Goal: Task Accomplishment & Management: Manage account settings

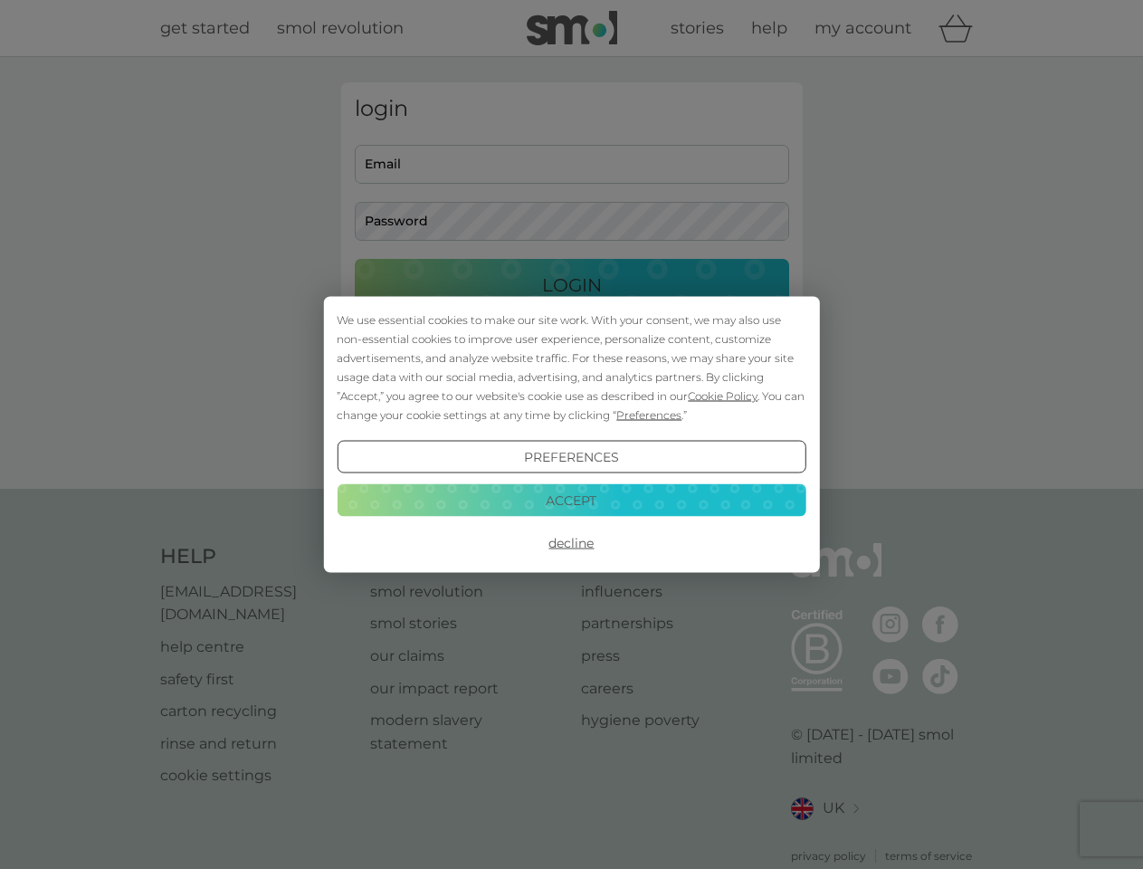
click at [723, 396] on span "Cookie Policy" at bounding box center [723, 396] width 70 height 14
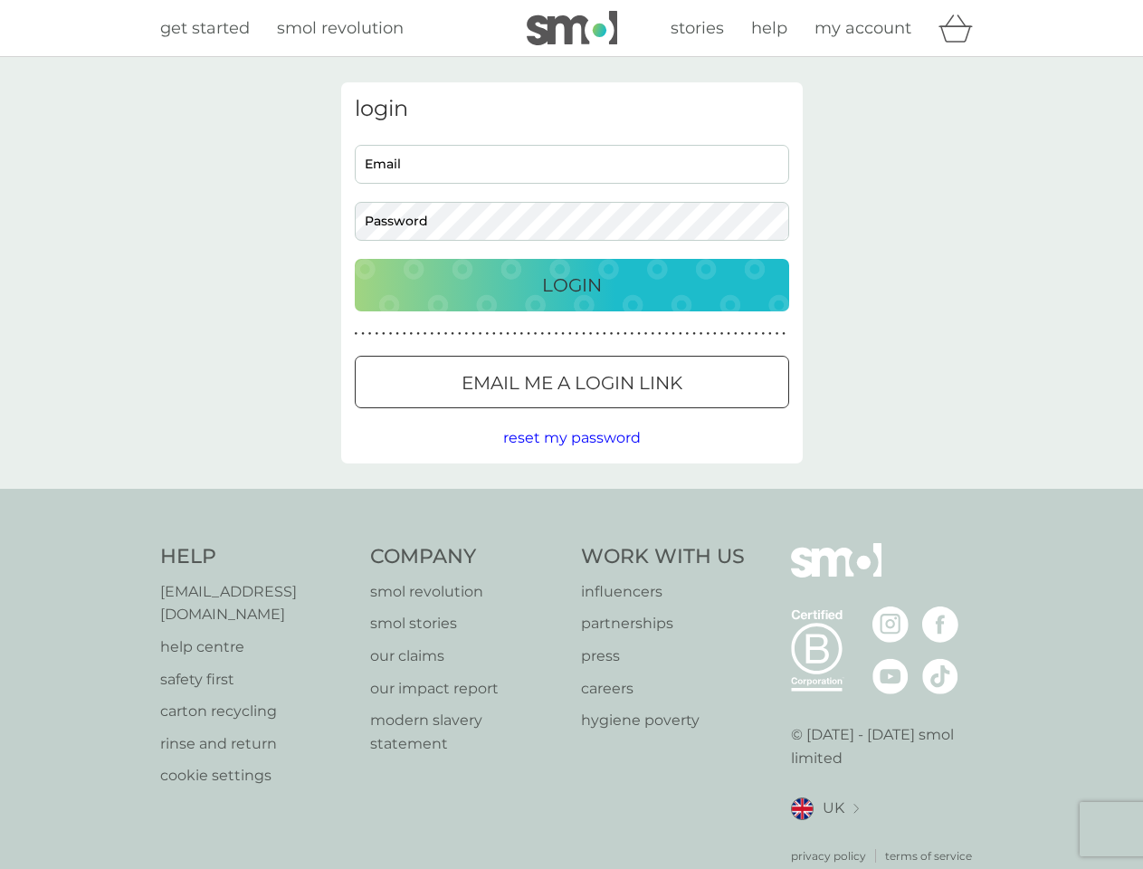
click at [647, 415] on div "login Email Password Login ● ● ● ● ● ● ● ● ● ● ● ● ● ● ● ● ● ● ● ● ● ● ● ● ● ● …" at bounding box center [572, 272] width 462 height 381
click at [571, 457] on div "login Email Password Login ● ● ● ● ● ● ● ● ● ● ● ● ● ● ● ● ● ● ● ● ● ● ● ● ● ● …" at bounding box center [572, 272] width 462 height 381
click at [571, 543] on div "Help [EMAIL_ADDRESS][DOMAIN_NAME] help centre safety first carton recycling rin…" at bounding box center [572, 703] width 824 height 321
click at [571, 500] on div "Help [EMAIL_ADDRESS][DOMAIN_NAME] help centre safety first carton recycling rin…" at bounding box center [571, 704] width 1143 height 430
